Goal: Task Accomplishment & Management: Complete application form

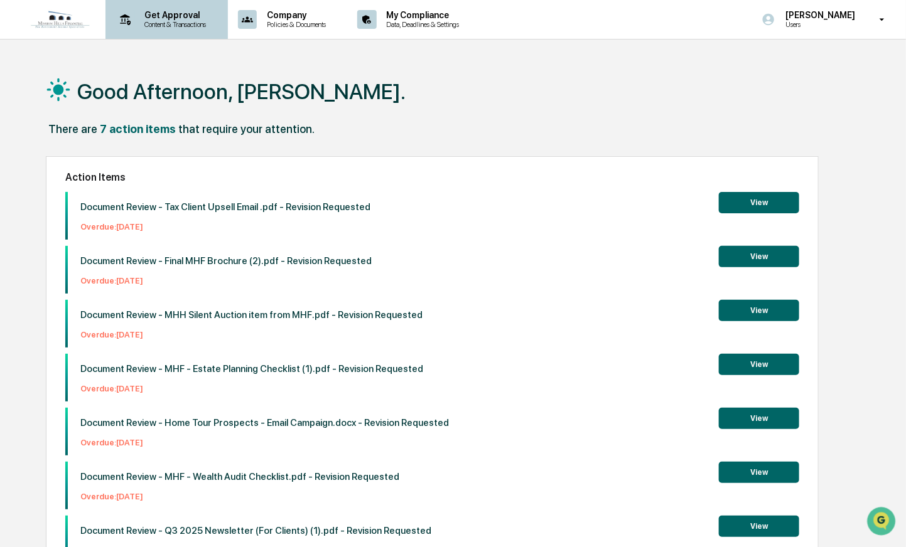
click at [171, 23] on p "Content & Transactions" at bounding box center [174, 24] width 78 height 9
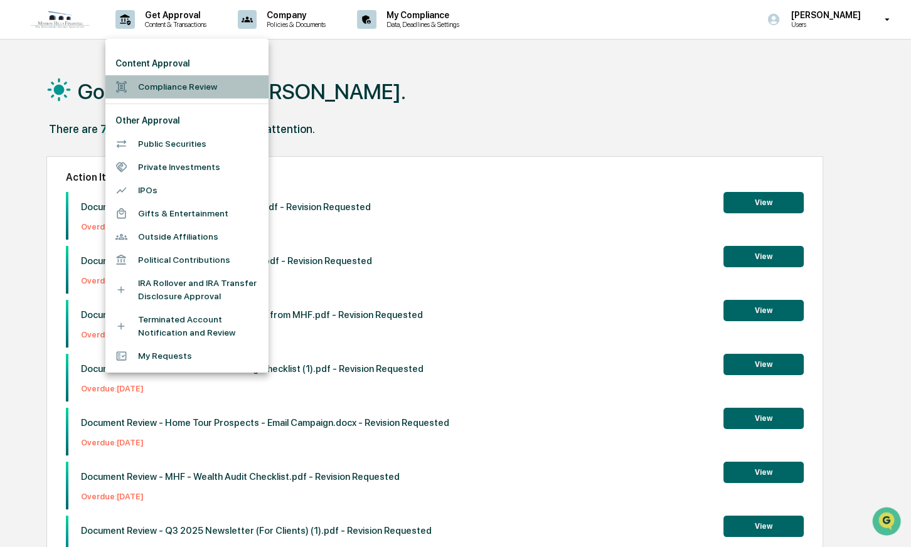
click at [186, 85] on li "Compliance Review" at bounding box center [186, 86] width 163 height 23
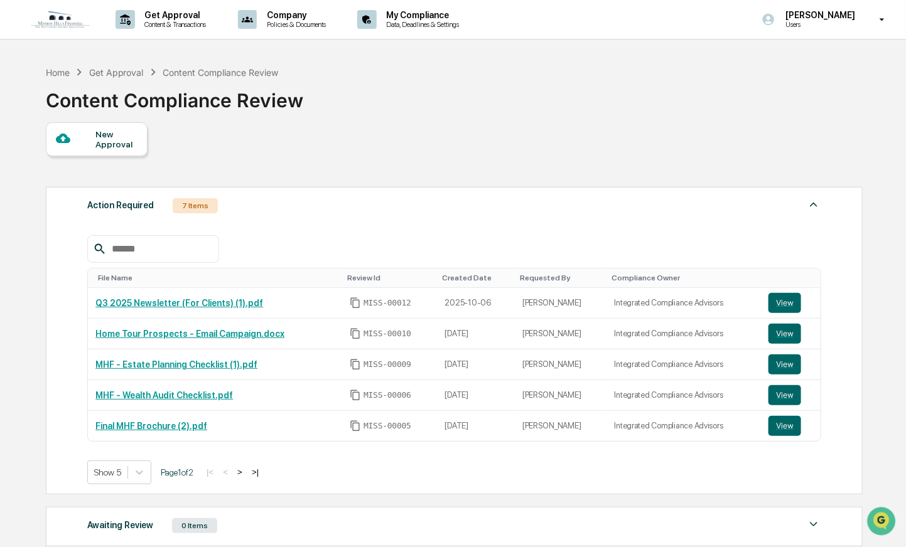
click at [119, 138] on div "New Approval" at bounding box center [116, 139] width 42 height 20
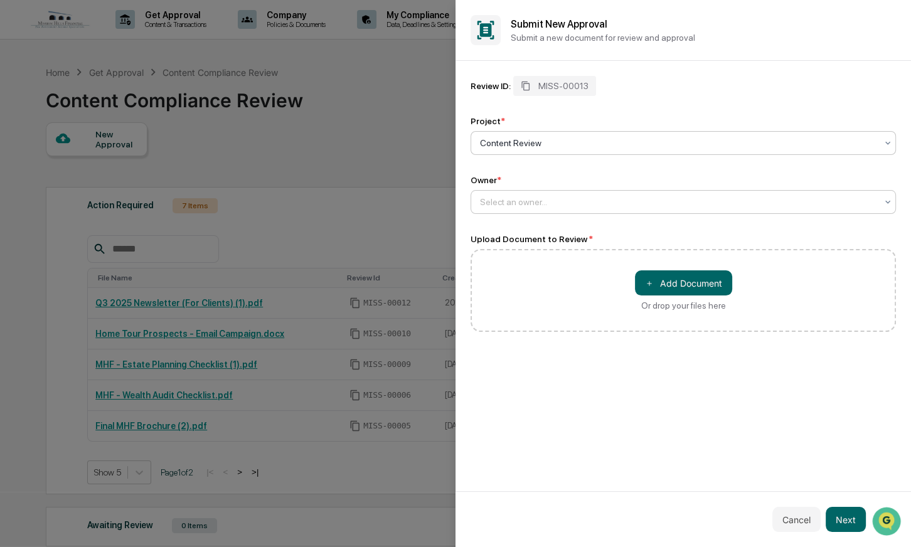
click at [595, 200] on div at bounding box center [678, 202] width 397 height 13
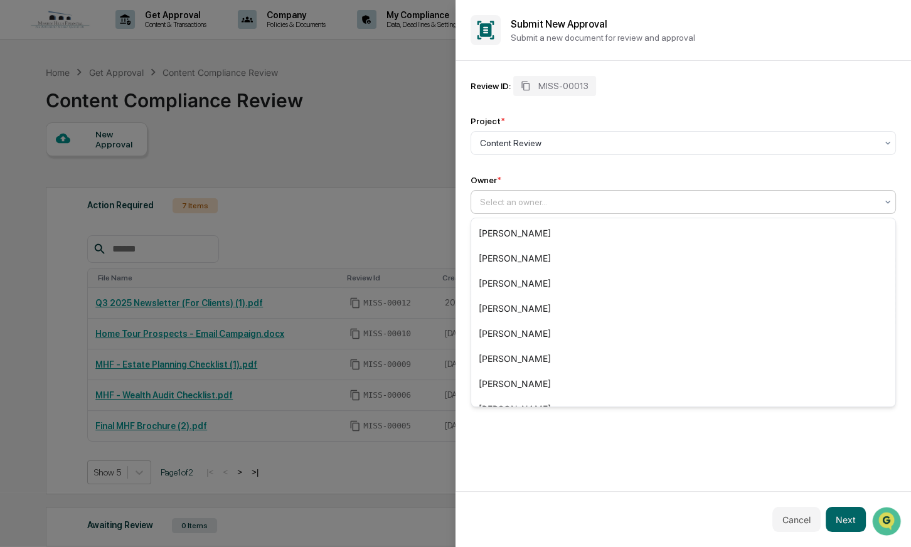
click at [598, 176] on div "Owner *" at bounding box center [684, 180] width 426 height 10
click at [559, 200] on div at bounding box center [678, 202] width 397 height 13
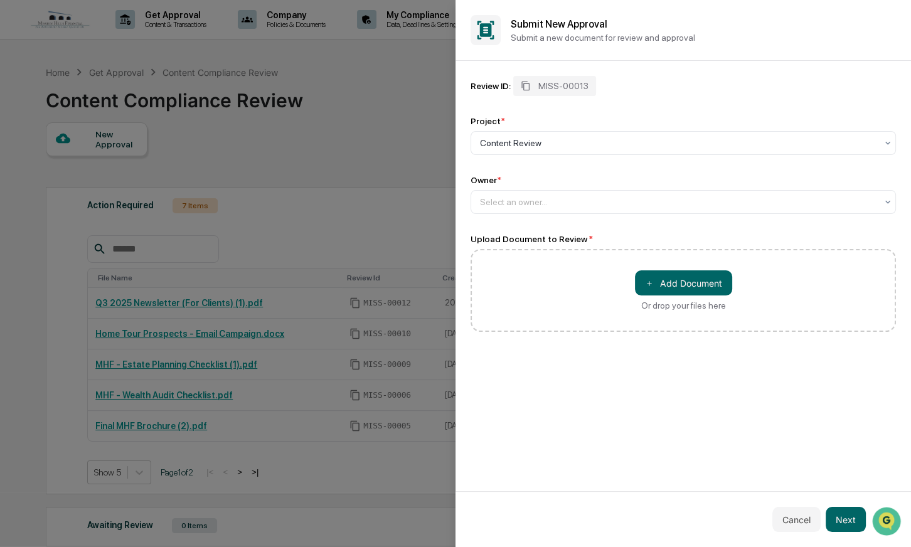
click at [729, 82] on div "Review ID: MISS-00013" at bounding box center [684, 86] width 426 height 20
click at [699, 285] on button "＋ Add Document" at bounding box center [683, 283] width 97 height 25
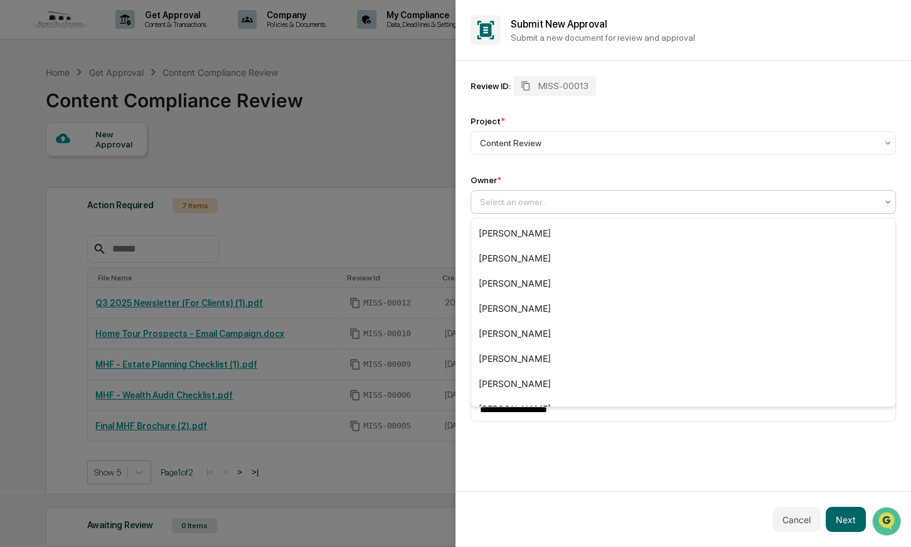
click at [502, 200] on div at bounding box center [678, 202] width 397 height 13
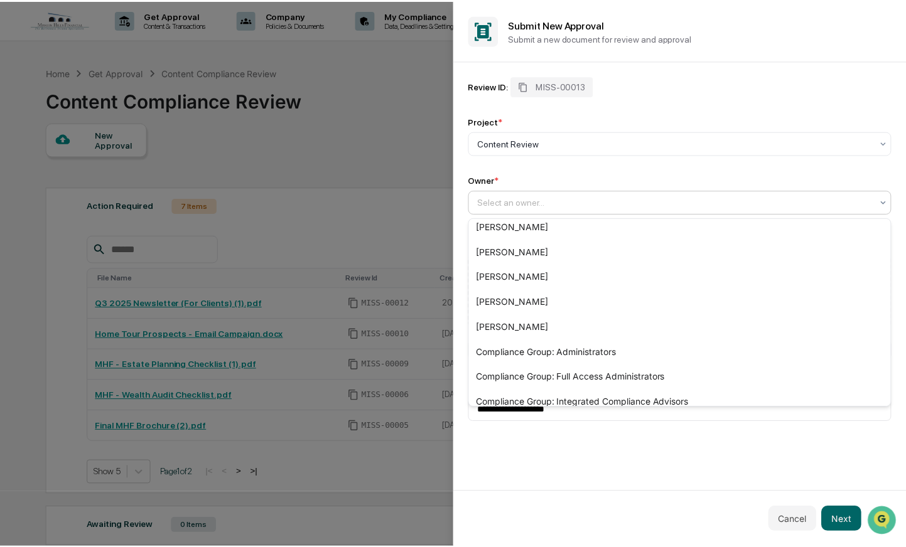
scroll to position [244, 0]
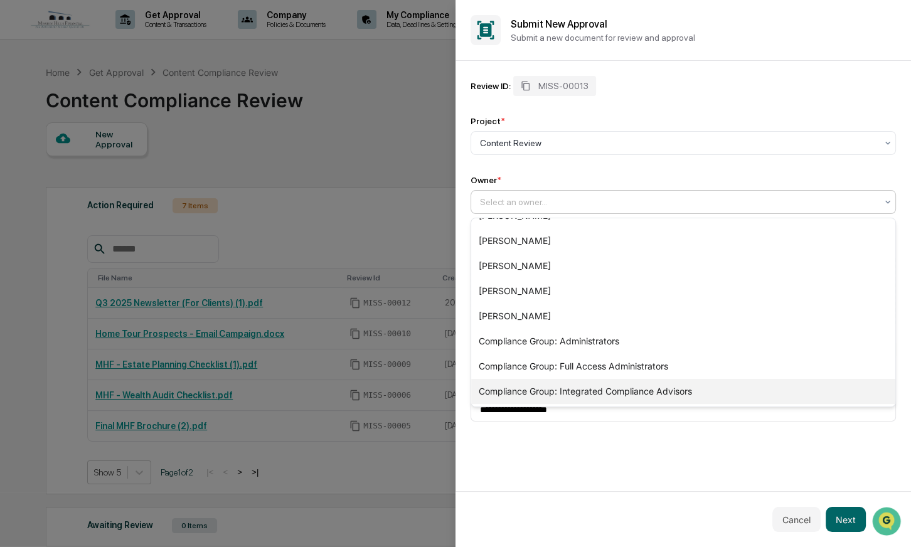
click at [545, 394] on div "Compliance Group: Integrated Compliance Advisors" at bounding box center [683, 391] width 424 height 25
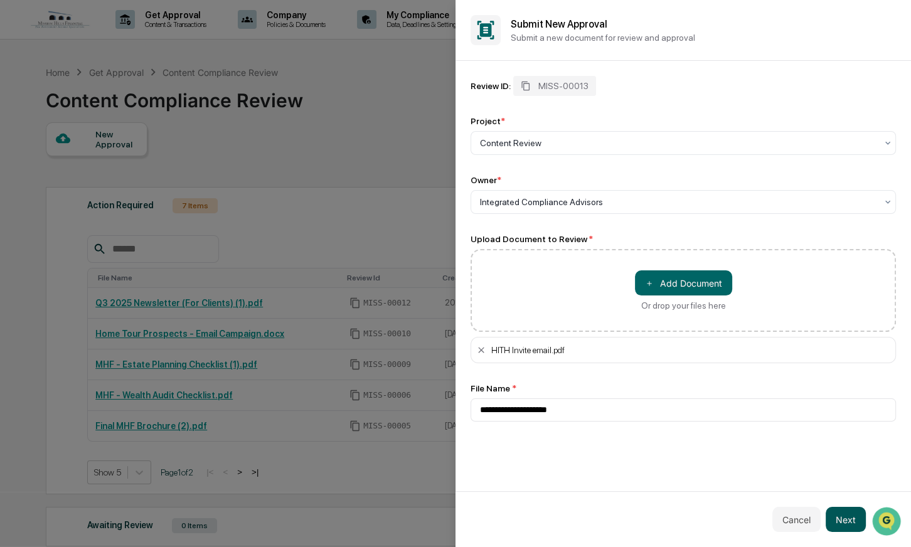
click at [849, 523] on button "Next" at bounding box center [846, 519] width 40 height 25
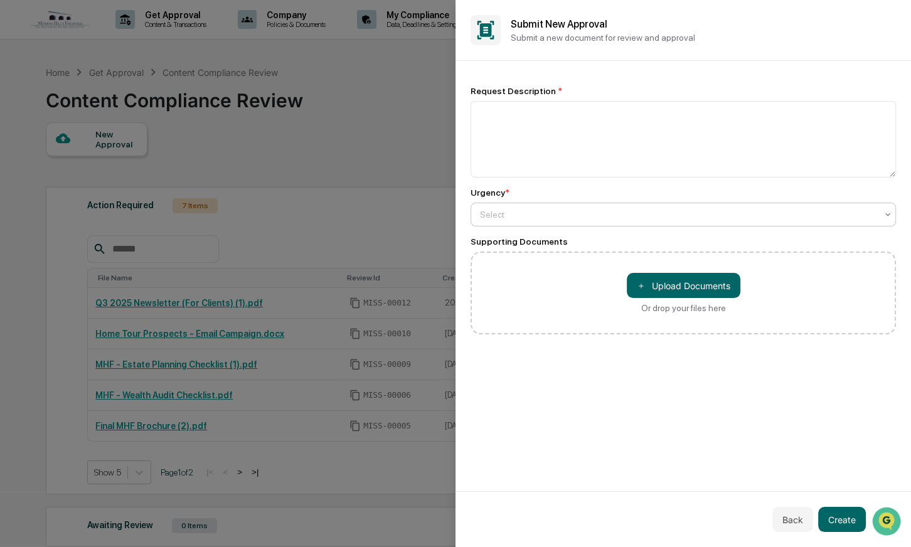
click at [513, 215] on div at bounding box center [678, 214] width 397 height 13
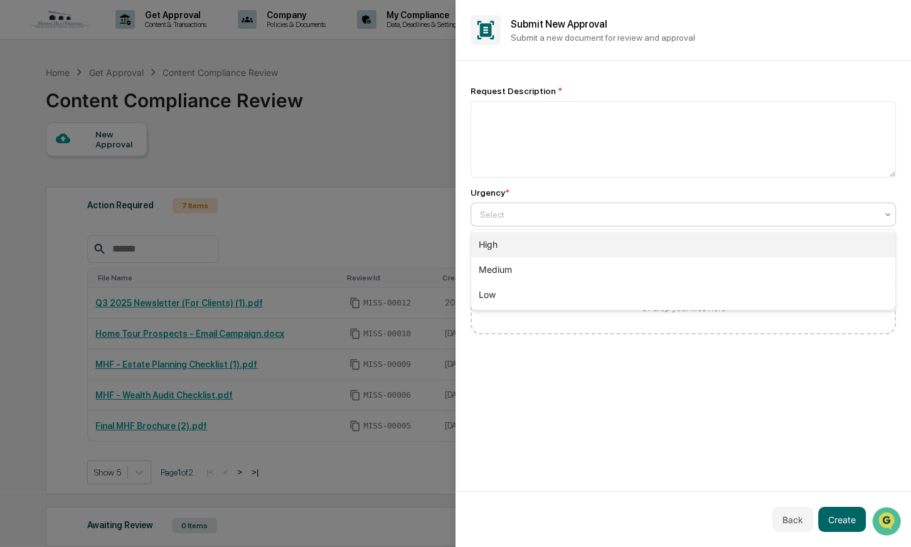
click at [518, 245] on div "High" at bounding box center [683, 244] width 424 height 25
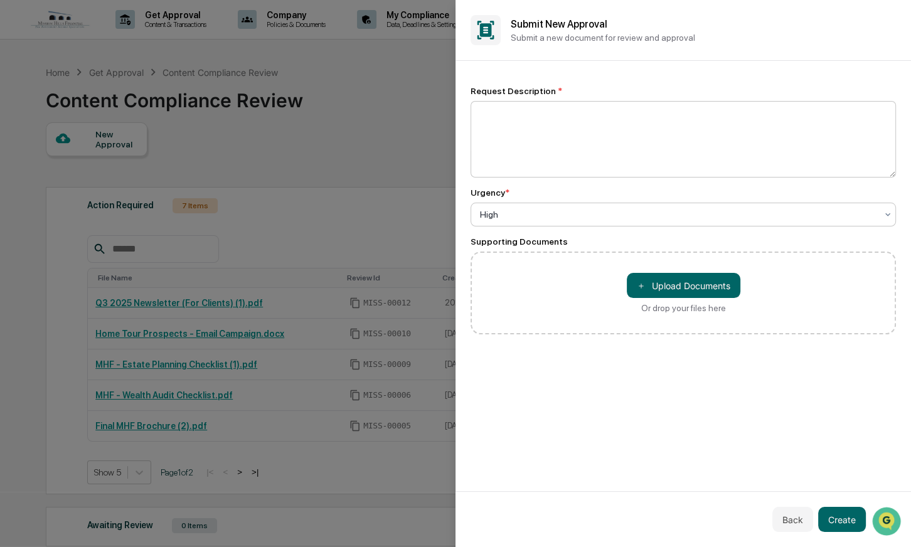
click at [538, 142] on textarea at bounding box center [684, 139] width 426 height 77
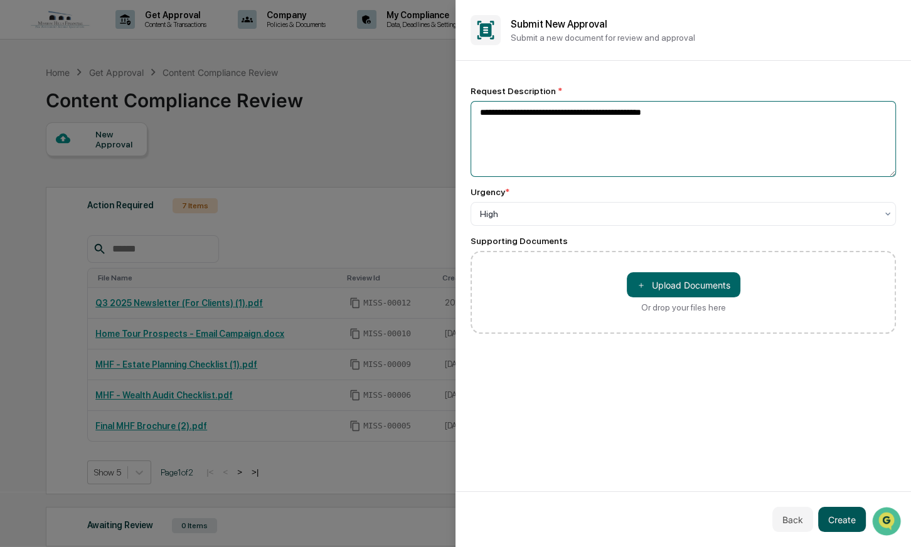
type textarea "**********"
click at [854, 522] on button "Create" at bounding box center [842, 519] width 48 height 25
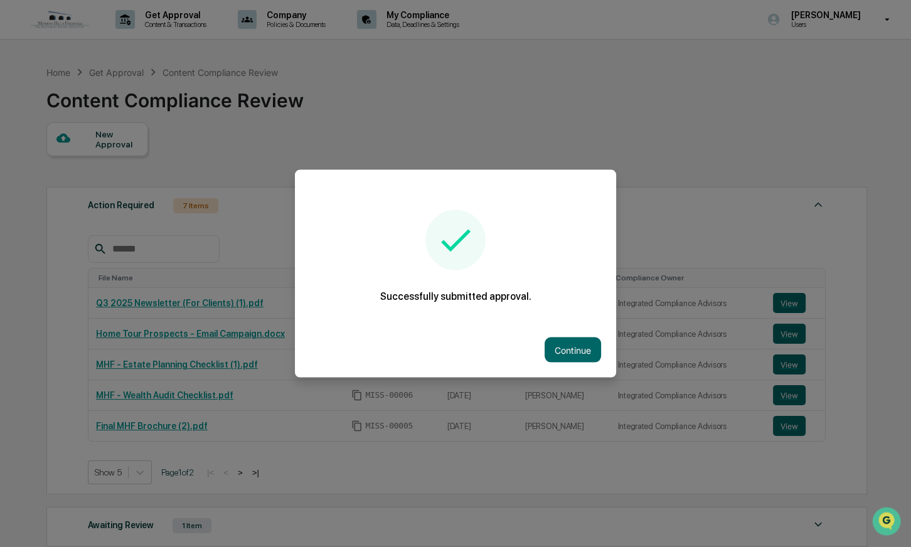
drag, startPoint x: 31, startPoint y: 284, endPoint x: 203, endPoint y: 222, distance: 183.4
click at [30, 284] on div at bounding box center [455, 273] width 911 height 547
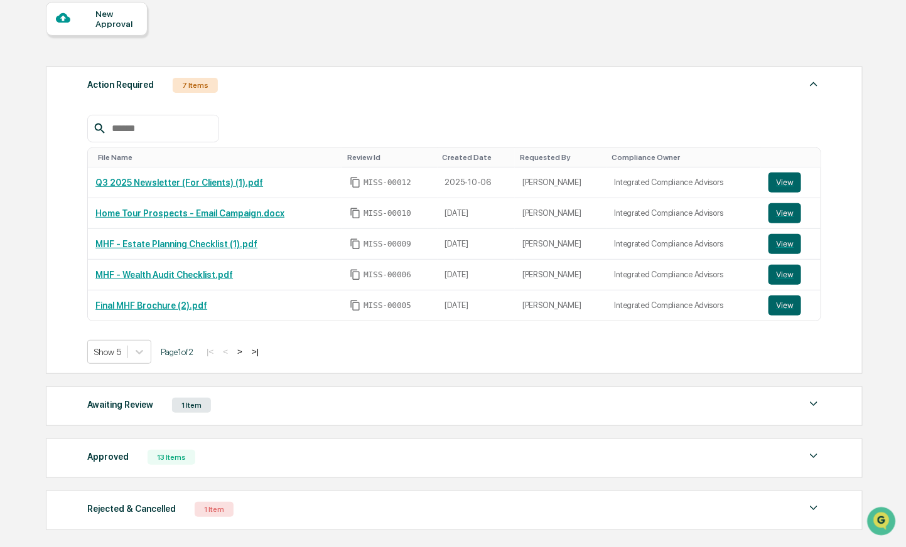
scroll to position [0, 0]
